Goal: Transaction & Acquisition: Purchase product/service

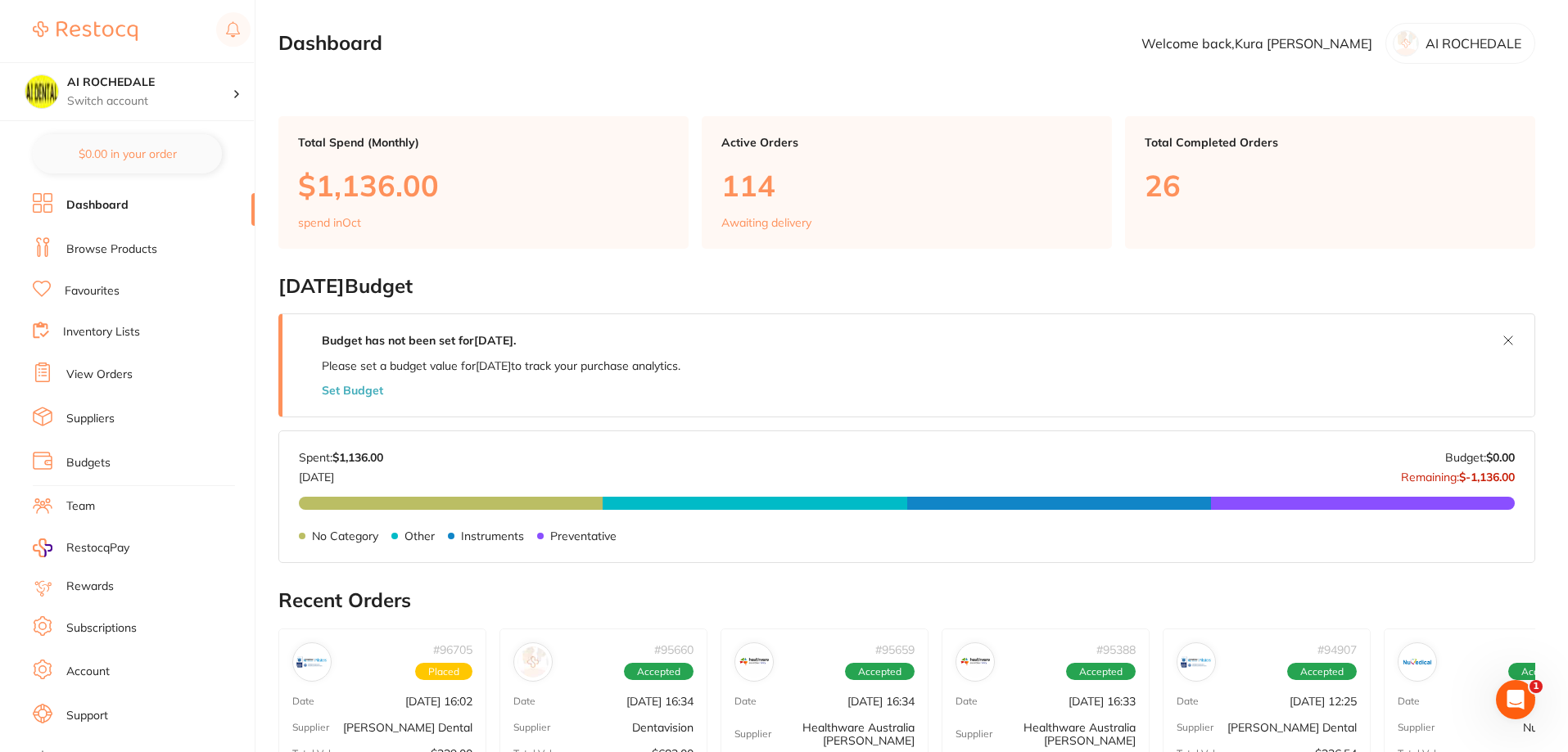
click at [156, 245] on li "Browse Products" at bounding box center [143, 249] width 222 height 25
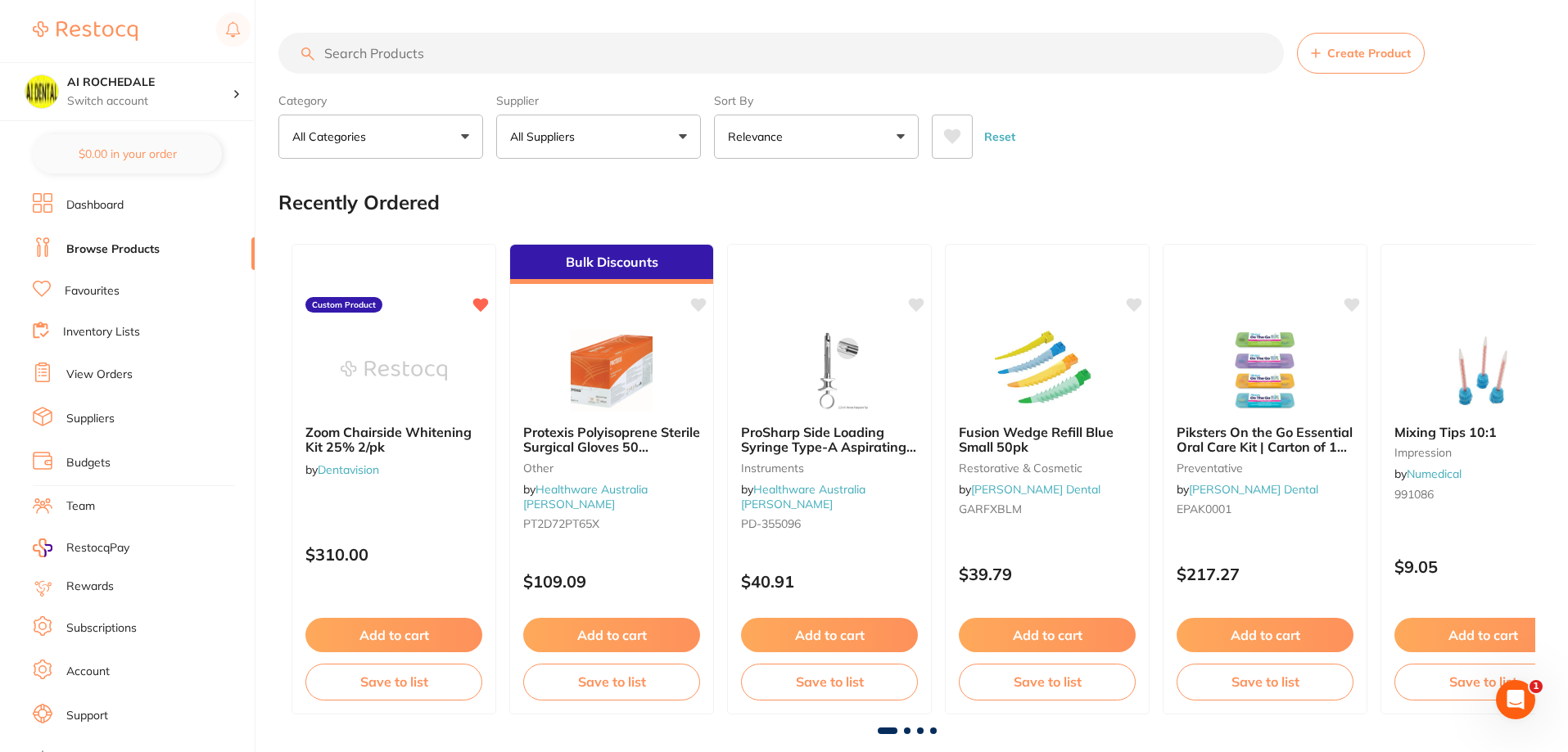
click at [412, 59] on input "search" at bounding box center [781, 53] width 1005 height 41
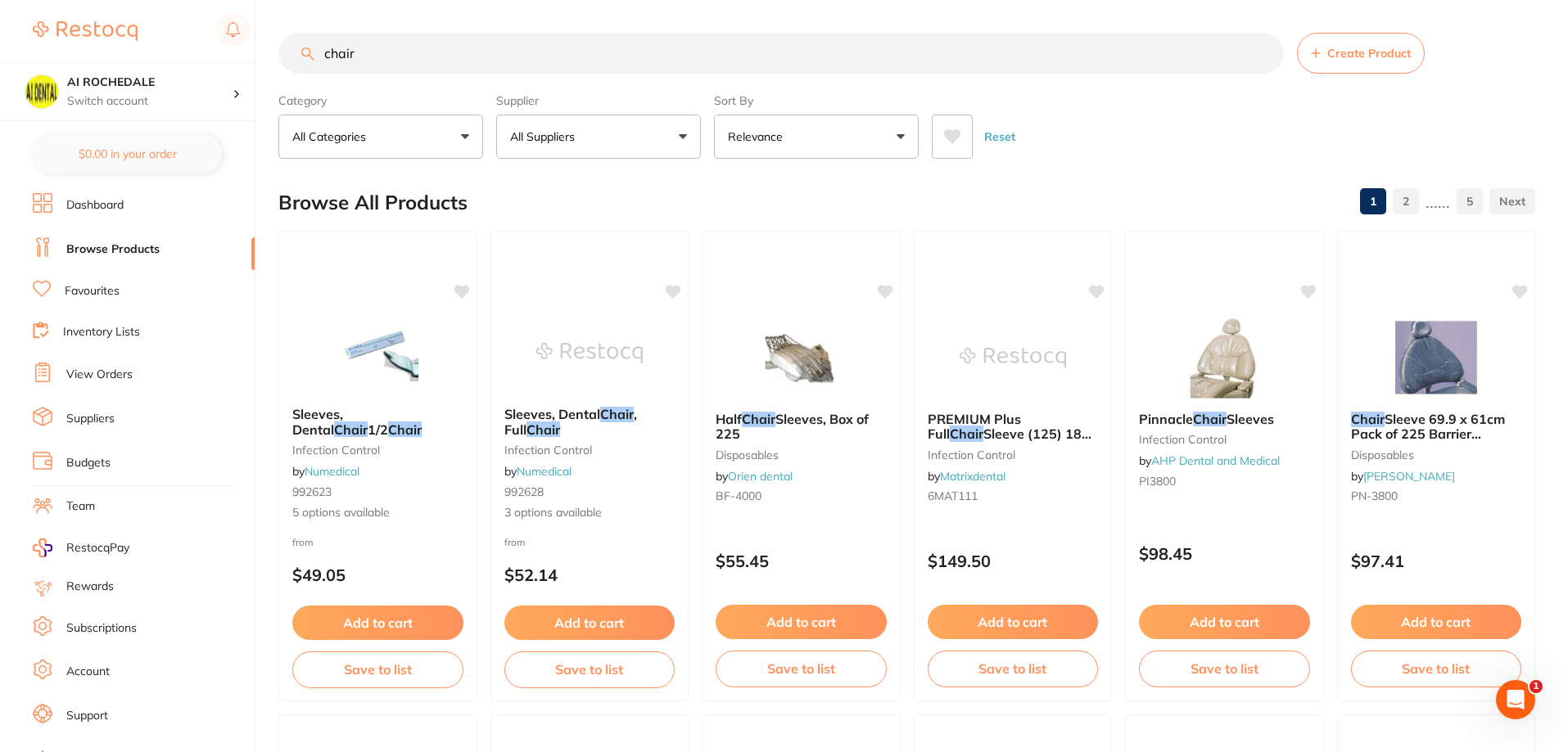
click at [322, 57] on input "chair" at bounding box center [781, 53] width 1005 height 41
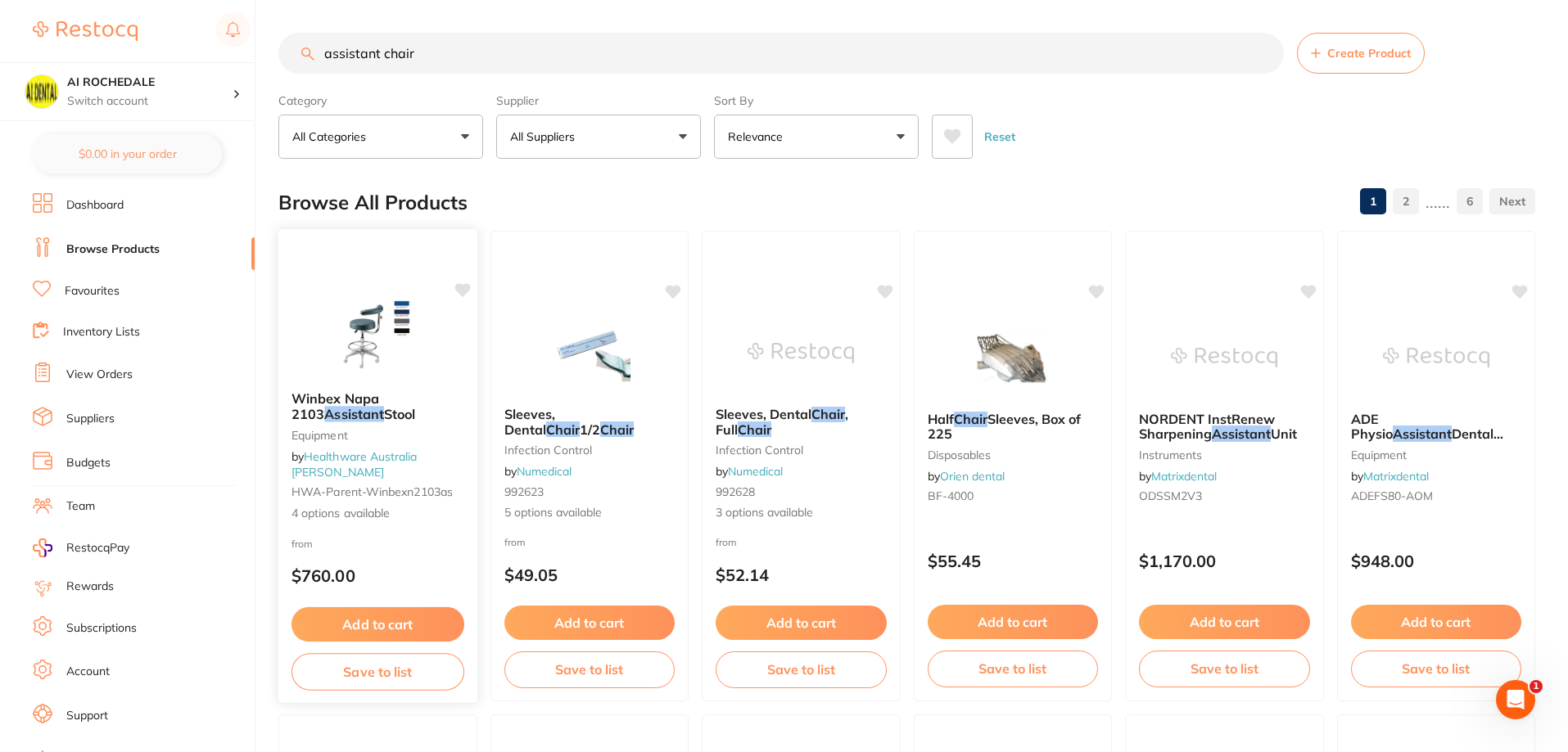
type input "assistant chair"
click at [456, 407] on b "Winbex Napa 2103 Assistant Stool" at bounding box center [377, 406] width 173 height 30
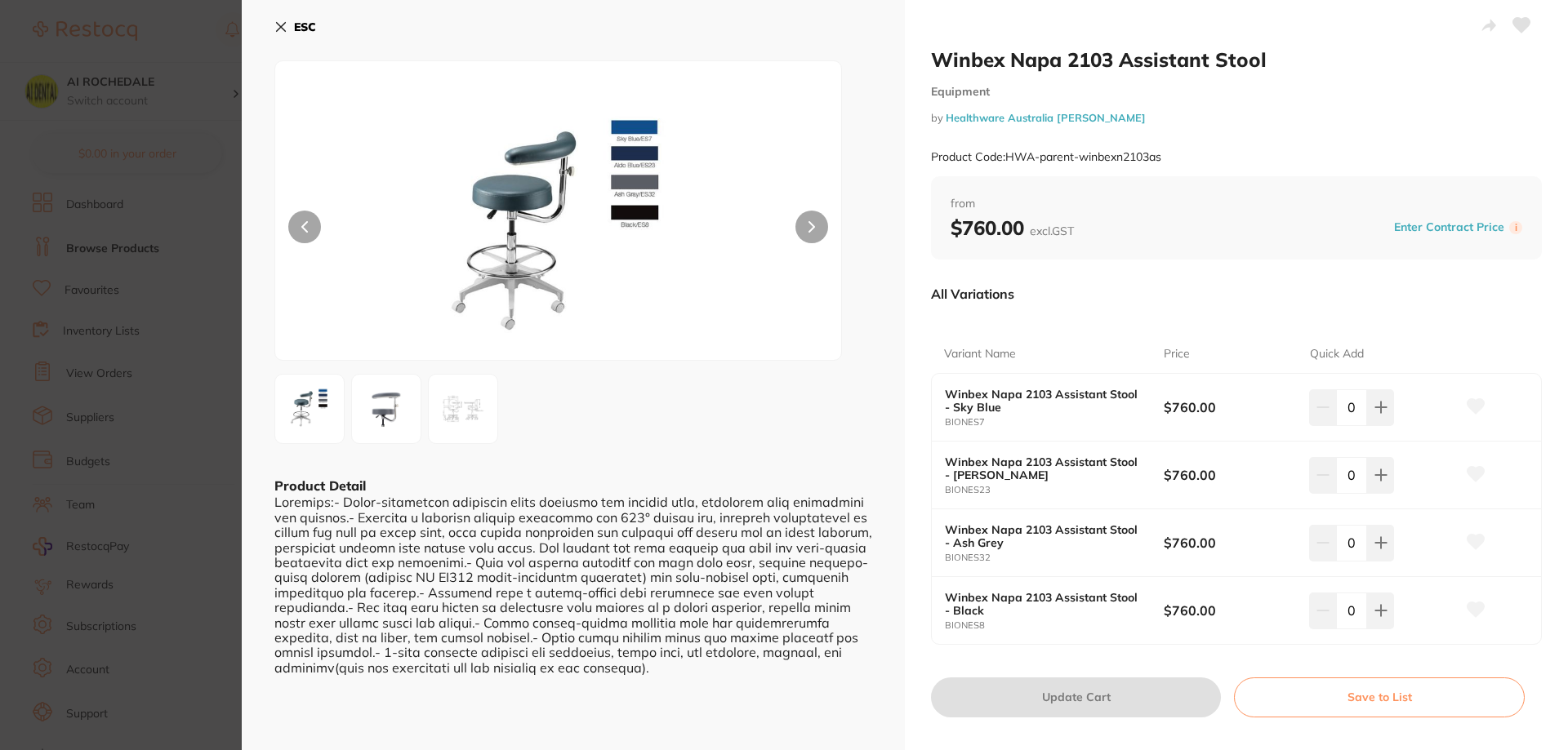
click at [397, 396] on img at bounding box center [387, 409] width 59 height 59
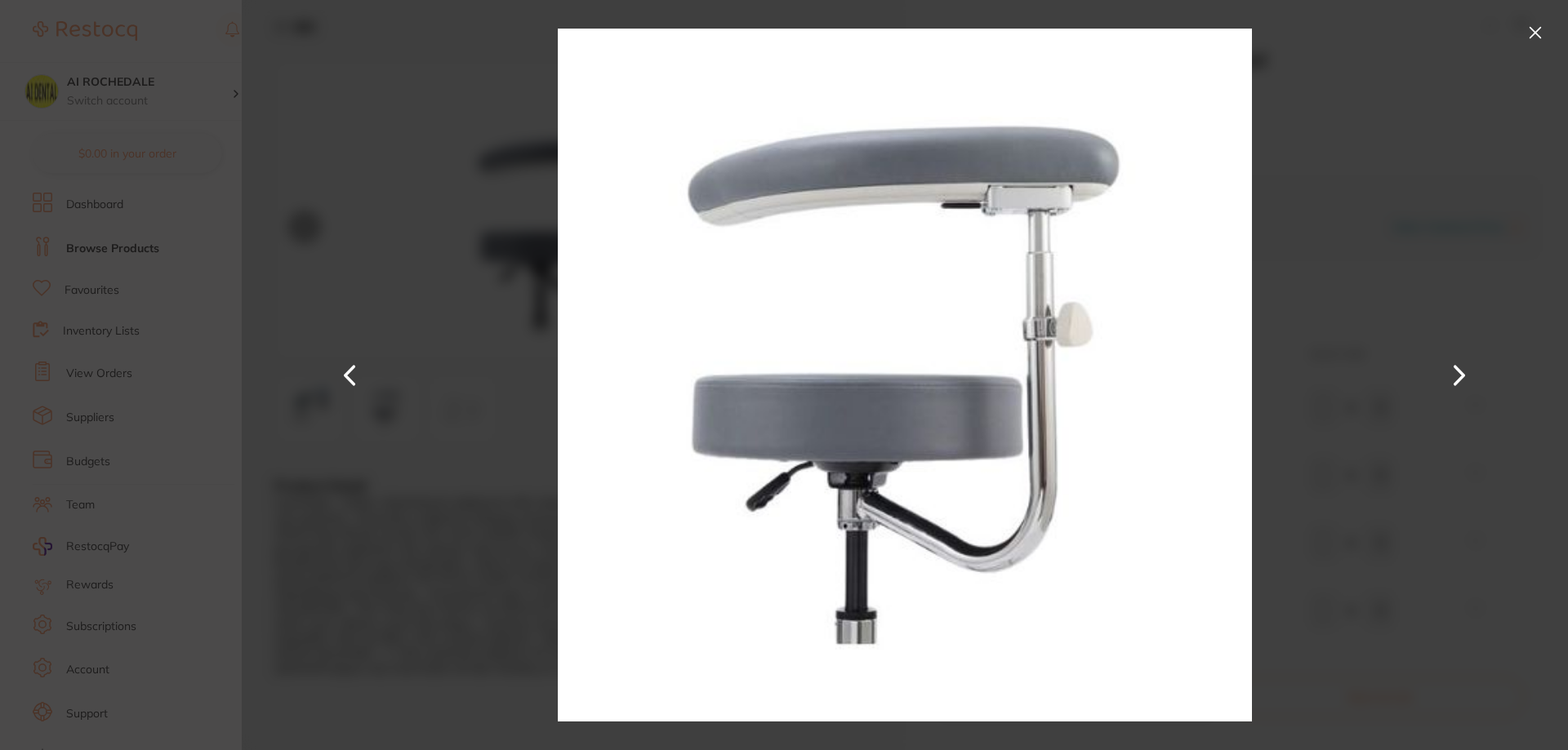
click at [1455, 369] on button at bounding box center [1460, 375] width 39 height 375
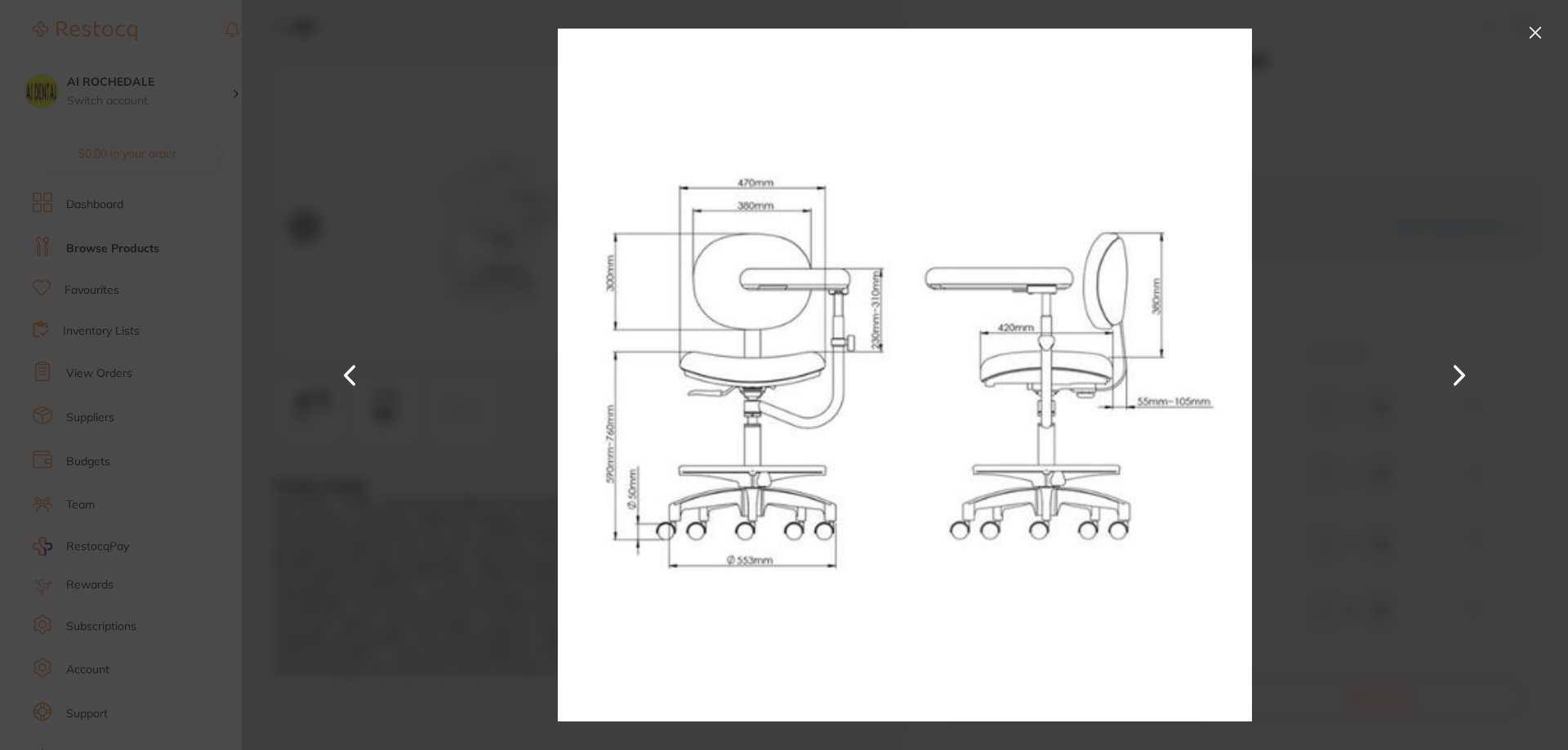
click at [1449, 375] on button at bounding box center [1460, 375] width 39 height 375
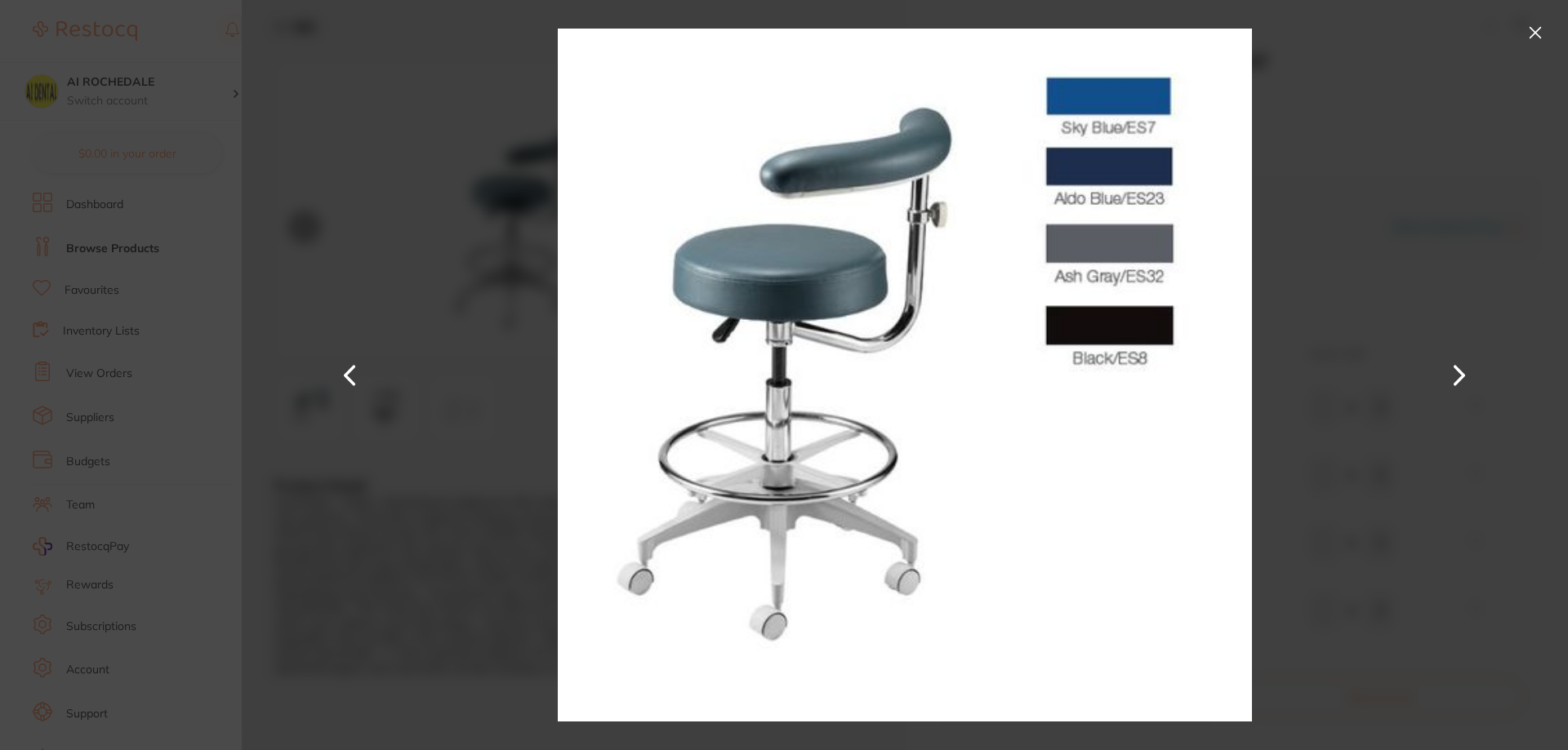
click at [1541, 39] on button at bounding box center [1535, 33] width 26 height 26
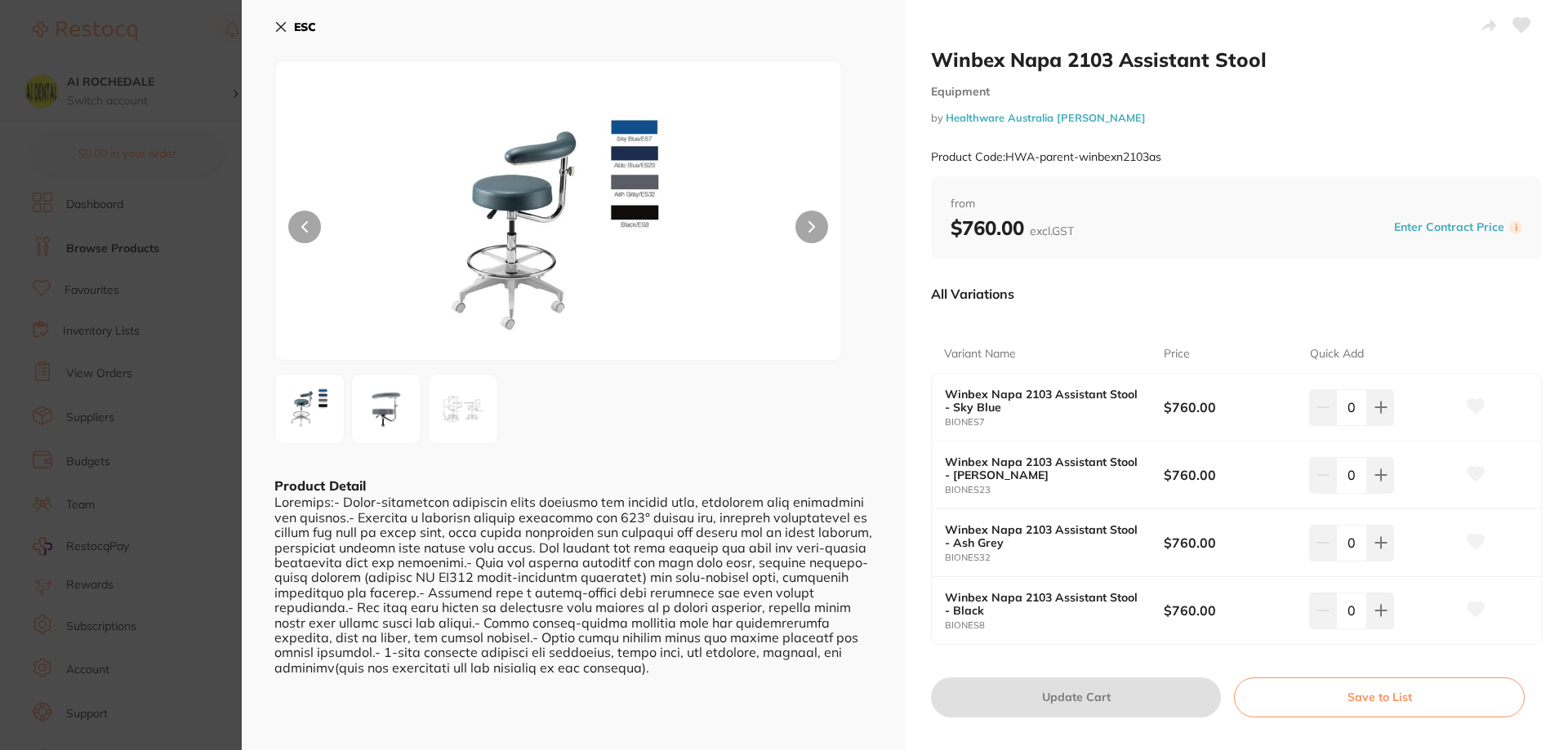
click at [277, 15] on button "ESC" at bounding box center [295, 26] width 42 height 27
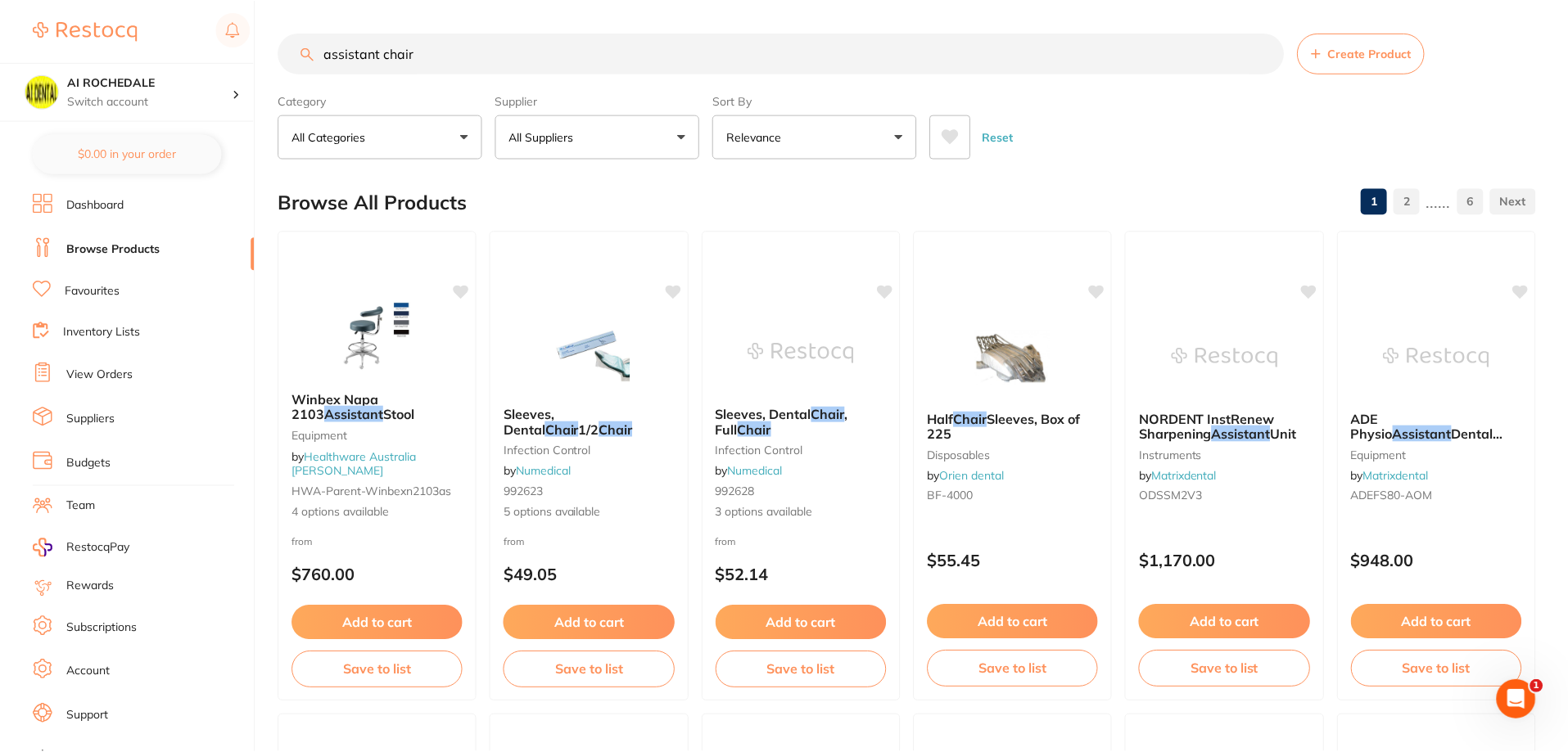
scroll to position [1, 0]
click at [435, 517] on span "4 options available" at bounding box center [377, 513] width 173 height 16
